Goal: Entertainment & Leisure: Consume media (video, audio)

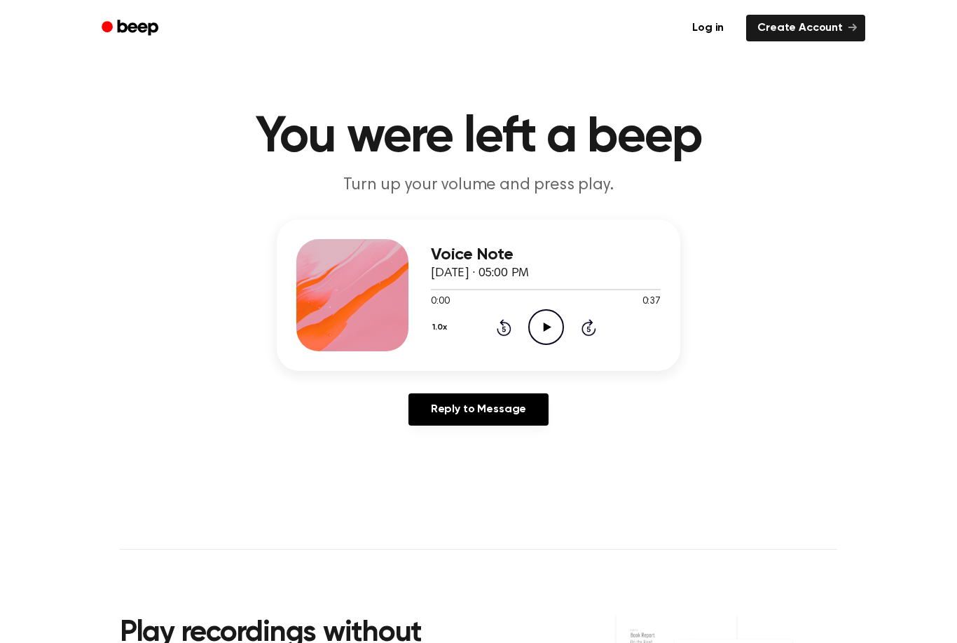
click at [547, 329] on icon at bounding box center [547, 326] width 8 height 9
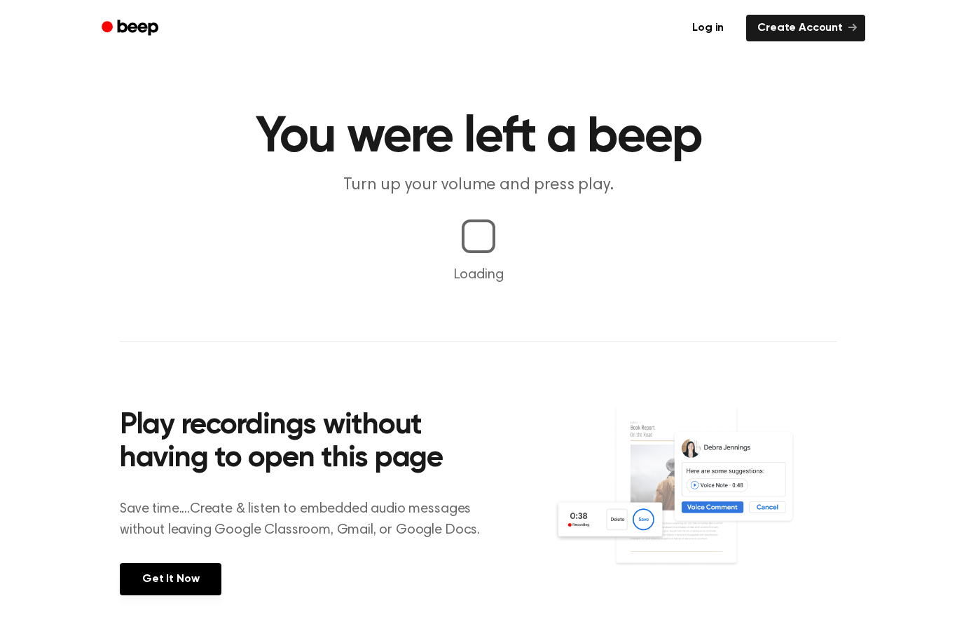
click at [481, 247] on div at bounding box center [479, 236] width 48 height 48
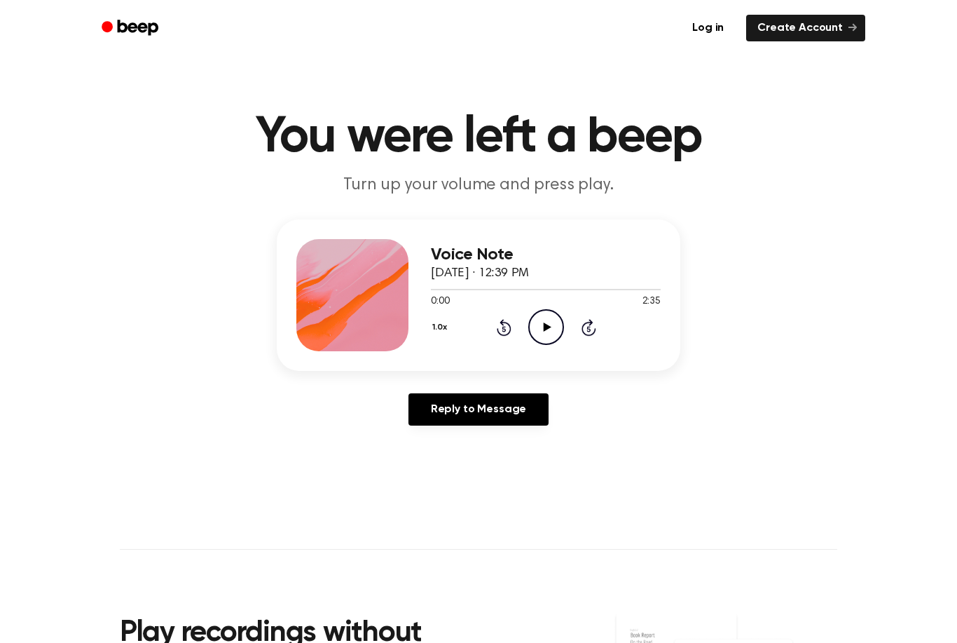
click at [545, 334] on icon "Play Audio" at bounding box center [546, 327] width 36 height 36
